Goal: Book appointment/travel/reservation

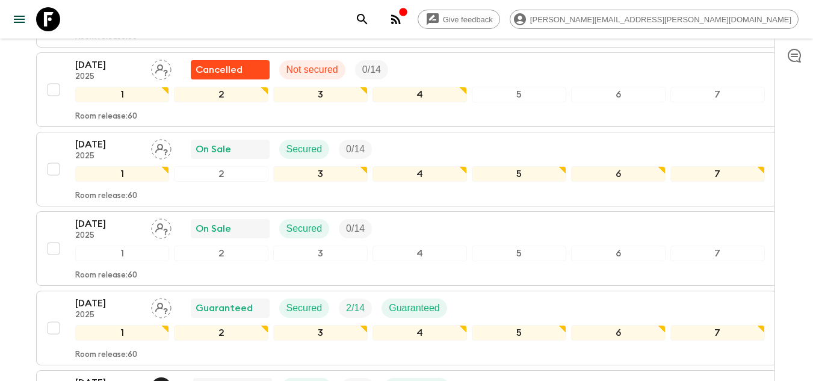
scroll to position [1264, 0]
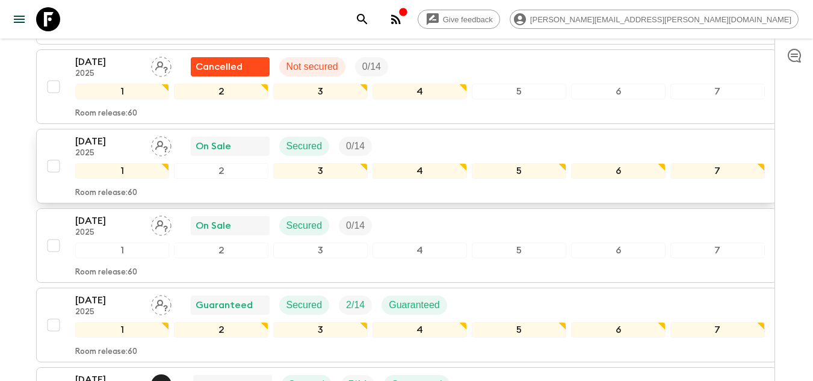
click at [98, 134] on p "[DATE]" at bounding box center [108, 141] width 66 height 14
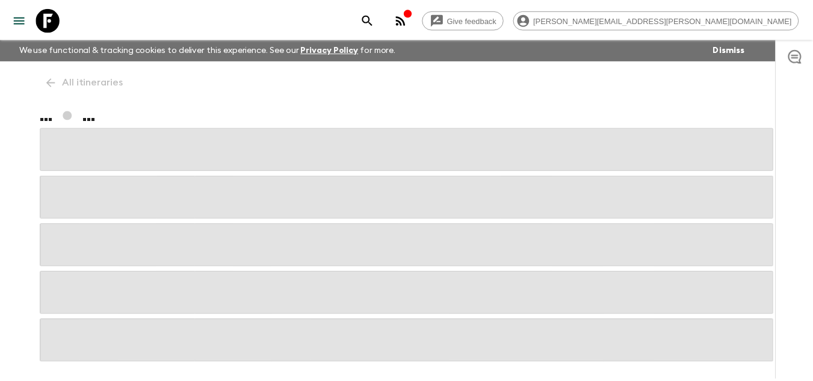
scroll to position [49, 0]
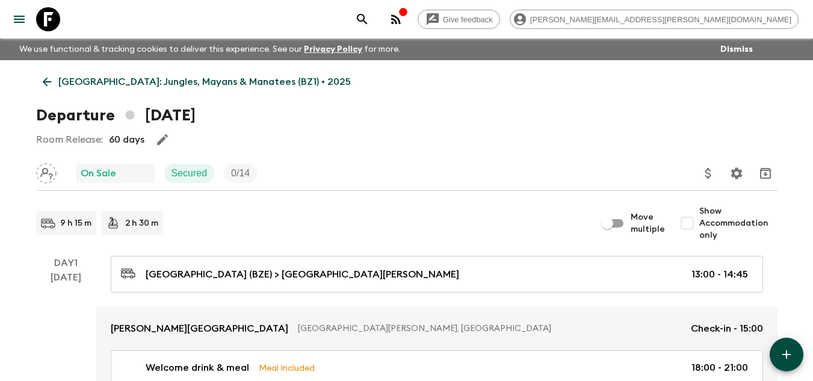
click at [75, 87] on p "Belize: Jungles, Mayans & Manatees (BZ1) • 2025" at bounding box center [204, 82] width 293 height 14
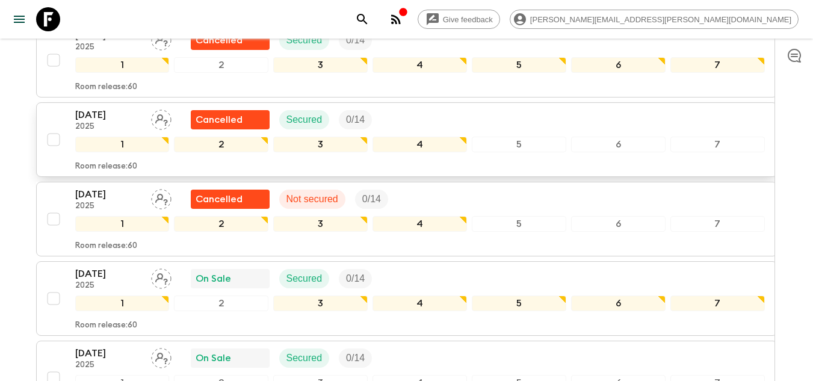
scroll to position [1264, 0]
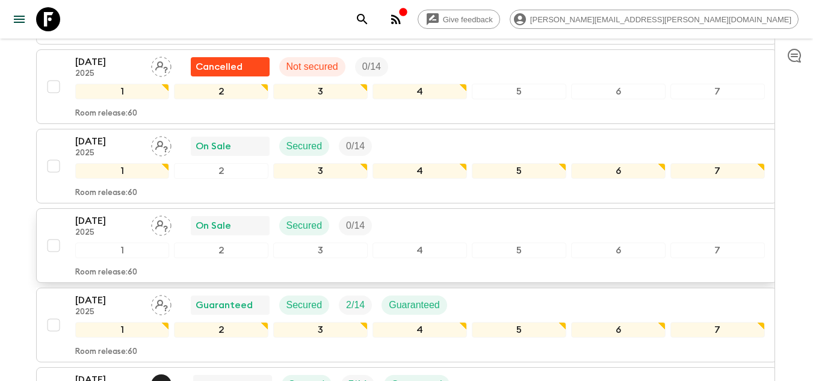
click at [114, 214] on p "18 Dec 2025" at bounding box center [108, 221] width 66 height 14
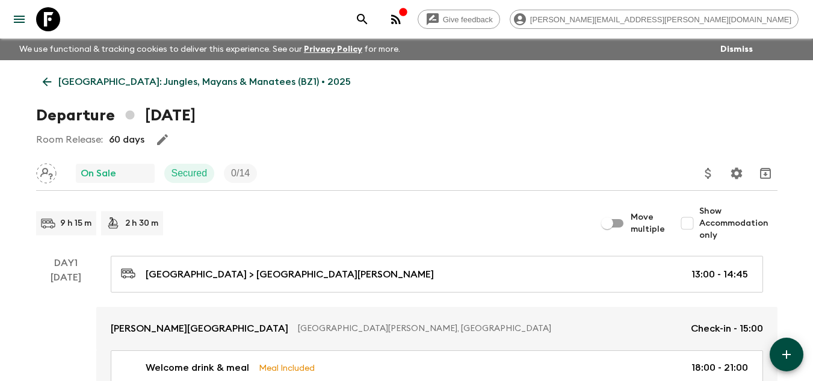
click at [51, 82] on icon at bounding box center [46, 81] width 13 height 13
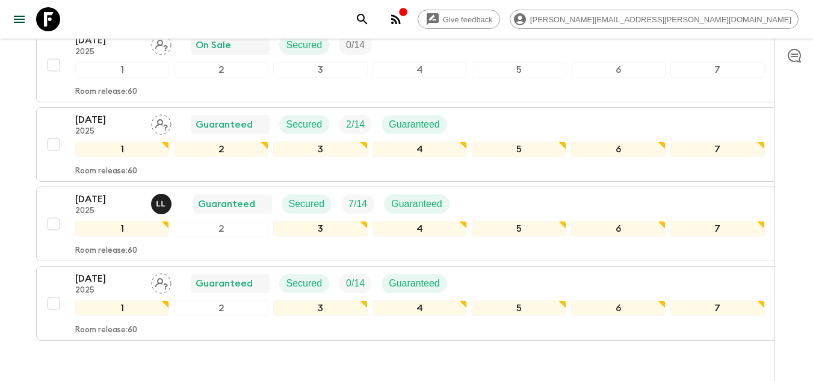
scroll to position [1490, 0]
